Goal: Download file/media

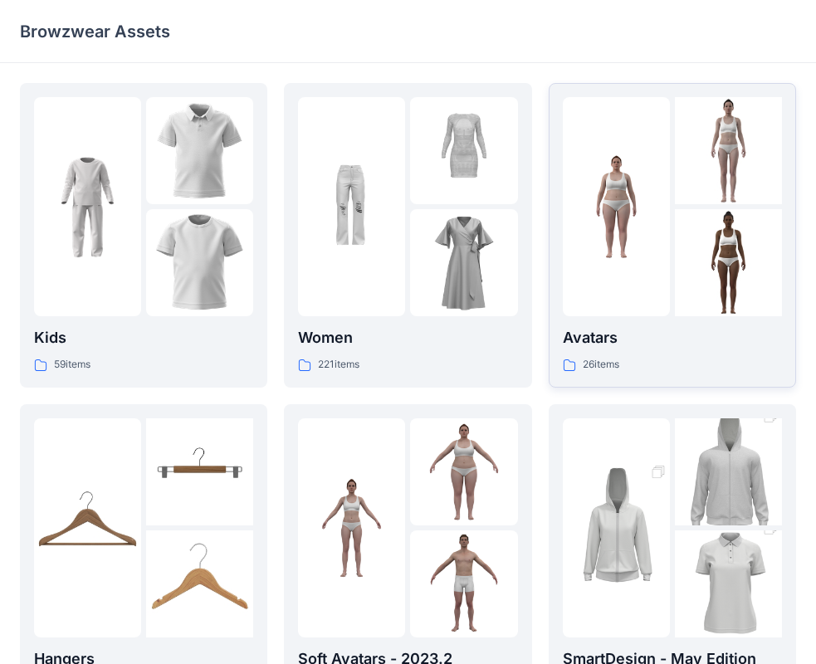
click at [632, 239] on img at bounding box center [616, 207] width 107 height 107
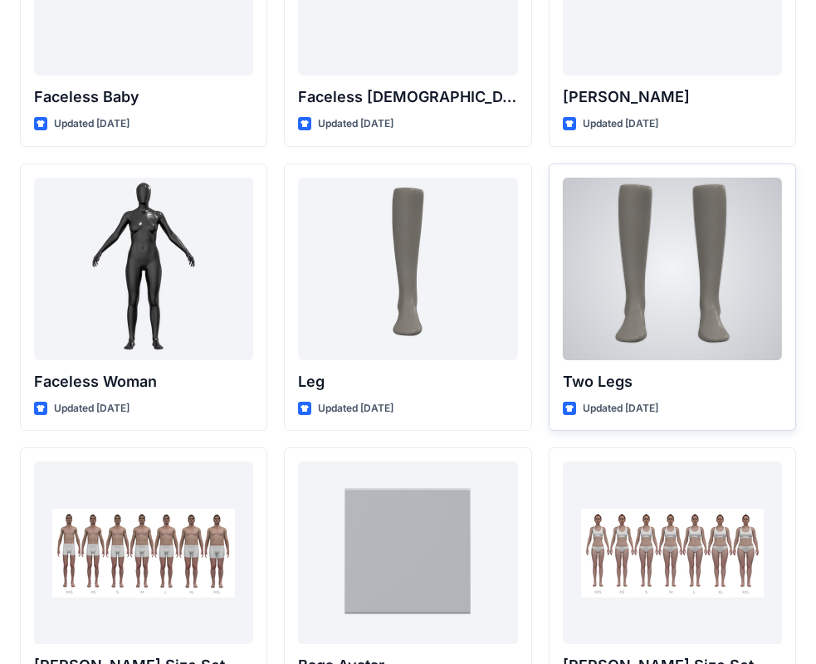
scroll to position [1698, 0]
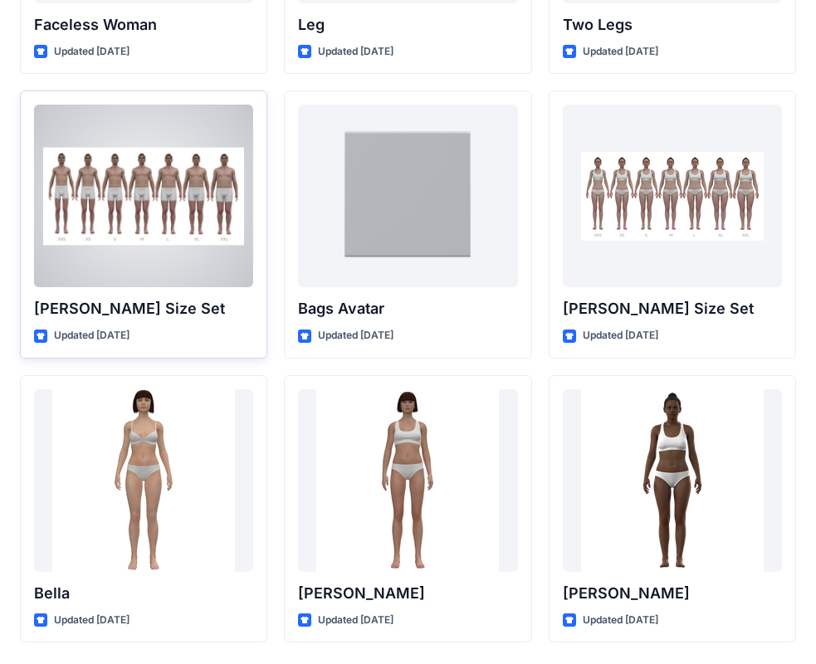
click at [194, 231] on div at bounding box center [143, 196] width 219 height 183
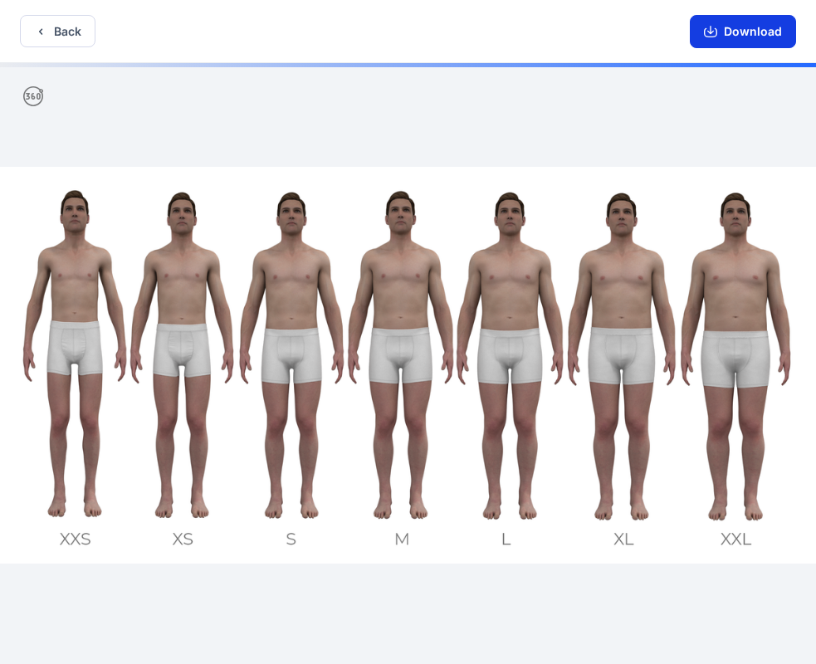
click at [740, 25] on button "Download" at bounding box center [743, 31] width 106 height 33
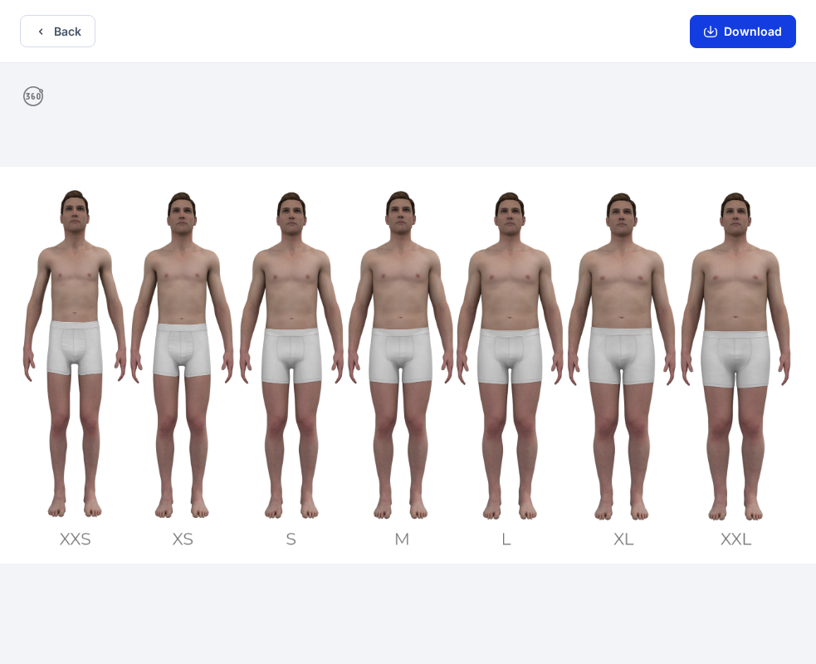
click at [745, 32] on button "Download" at bounding box center [743, 31] width 106 height 33
click at [771, 36] on button "Download" at bounding box center [743, 31] width 106 height 33
click at [754, 23] on button "Download" at bounding box center [743, 31] width 106 height 33
